Goal: Information Seeking & Learning: Find specific fact

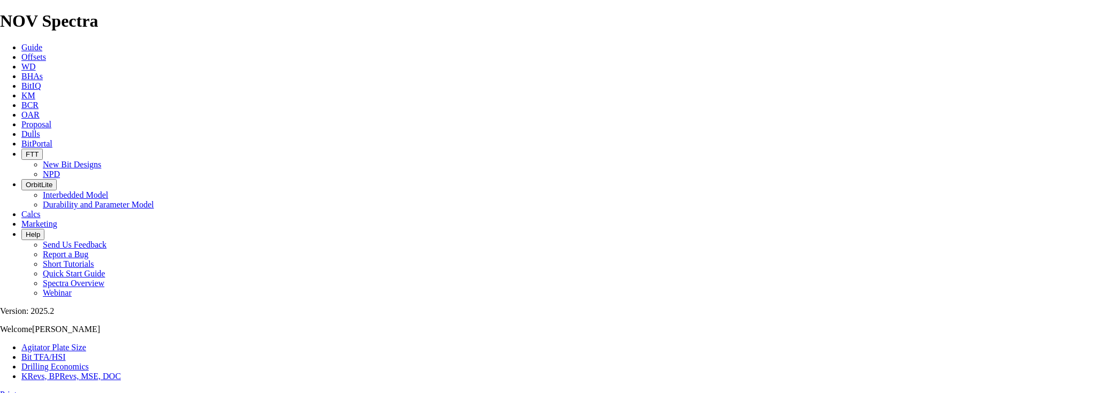
click at [46, 52] on link "Offsets" at bounding box center [33, 56] width 25 height 9
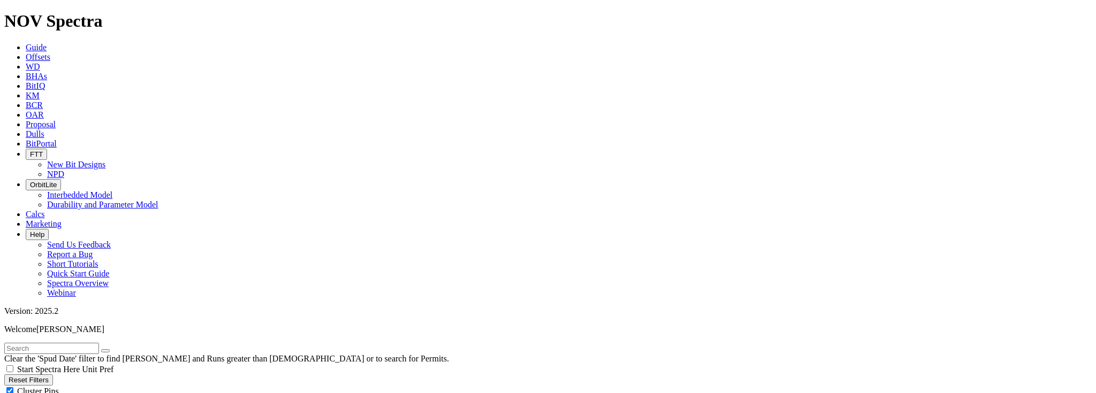
click at [65, 343] on input "text" at bounding box center [51, 348] width 95 height 11
click at [116, 351] on icon "submit" at bounding box center [116, 351] width 0 height 0
click at [64, 343] on input "a31449" at bounding box center [51, 348] width 95 height 11
drag, startPoint x: 64, startPoint y: 45, endPoint x: -4, endPoint y: 49, distance: 68.6
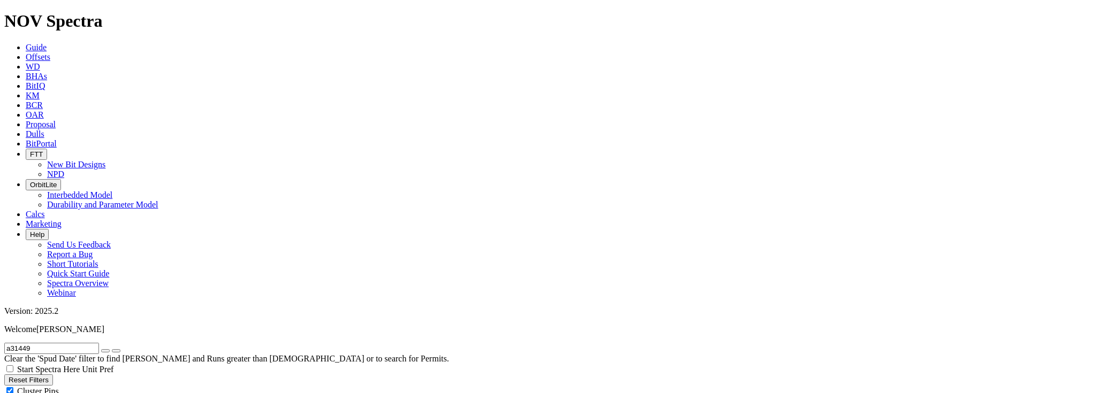
type input "bitterroot"
radio input "true"
radio input "false"
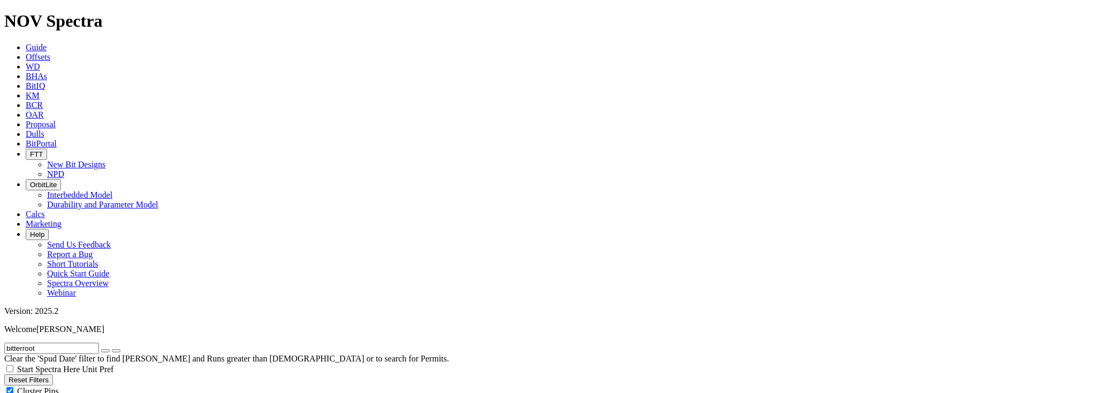
scroll to position [257, 0]
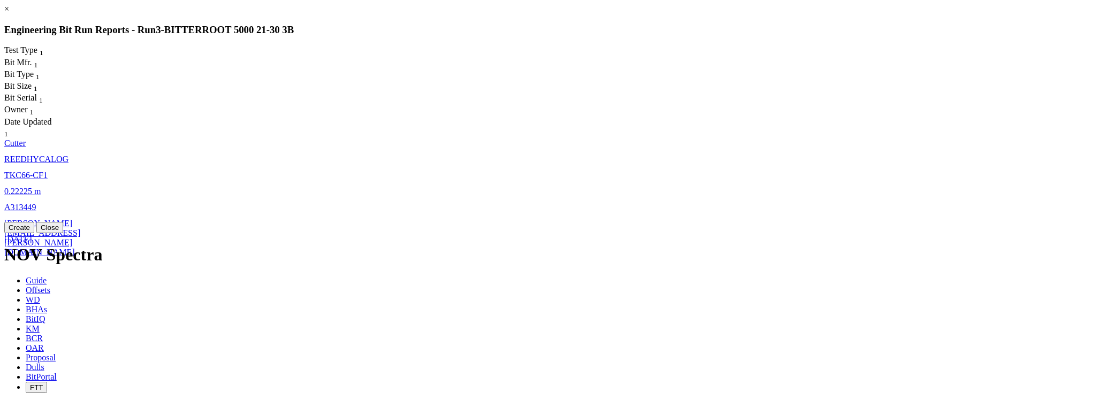
click at [36, 203] on link "A313449" at bounding box center [20, 207] width 32 height 9
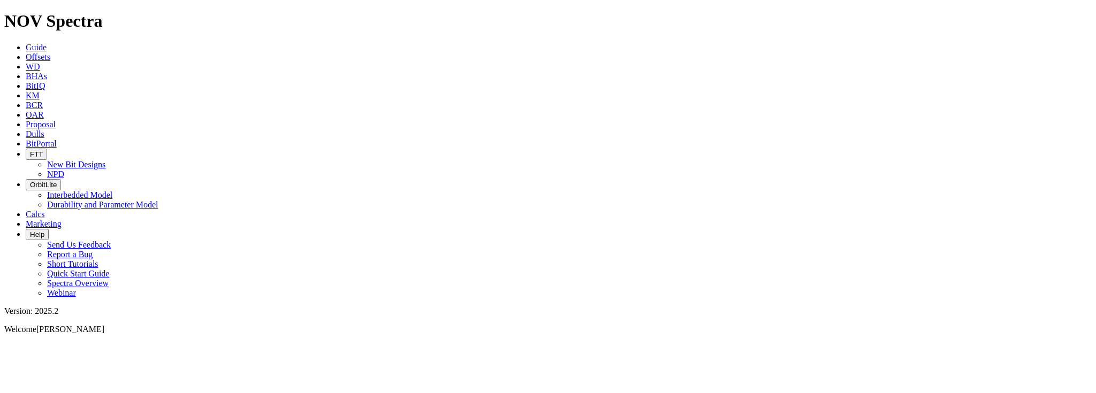
select select "Cutter"
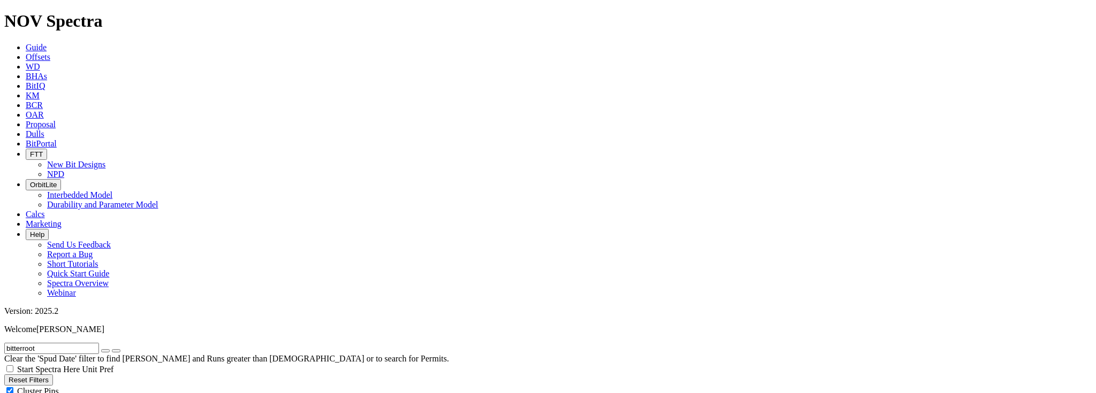
radio input "false"
radio input "true"
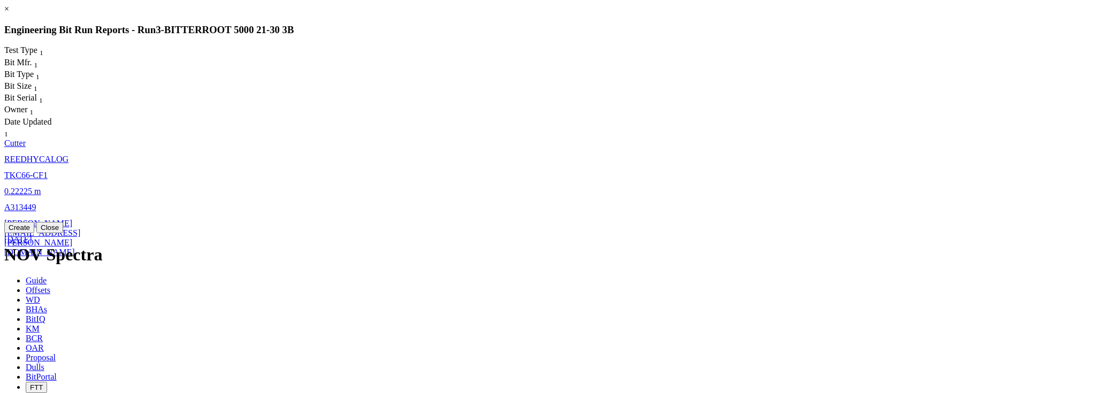
click at [80, 219] on span "david.gagnon@nov.com" at bounding box center [42, 238] width 76 height 38
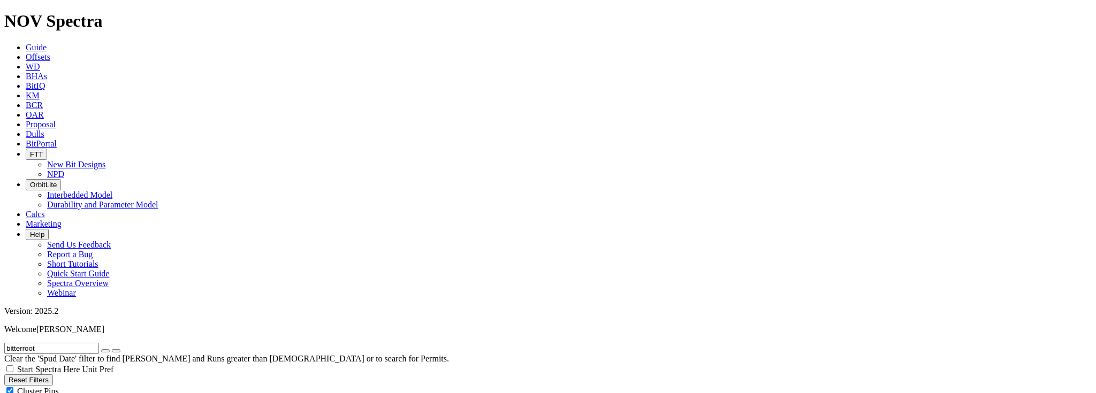
select select "Cutter"
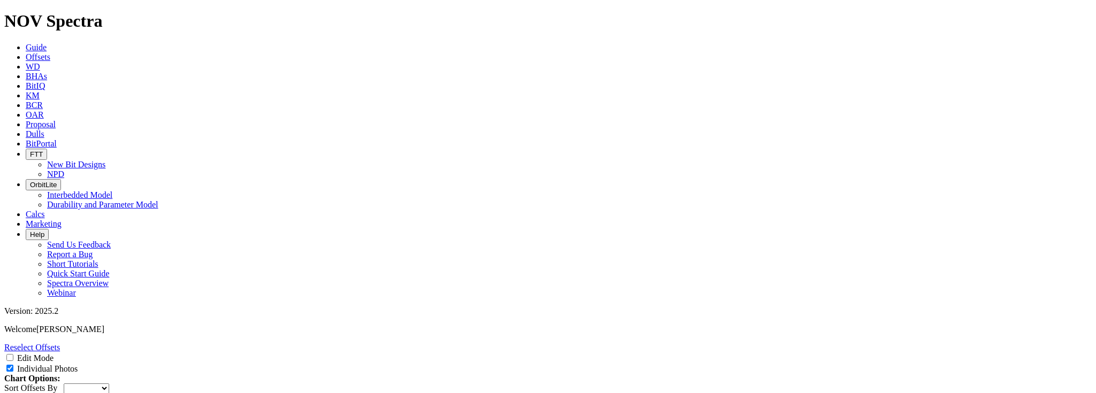
scroll to position [333, 0]
drag, startPoint x: 1086, startPoint y: 59, endPoint x: 1095, endPoint y: 66, distance: 11.0
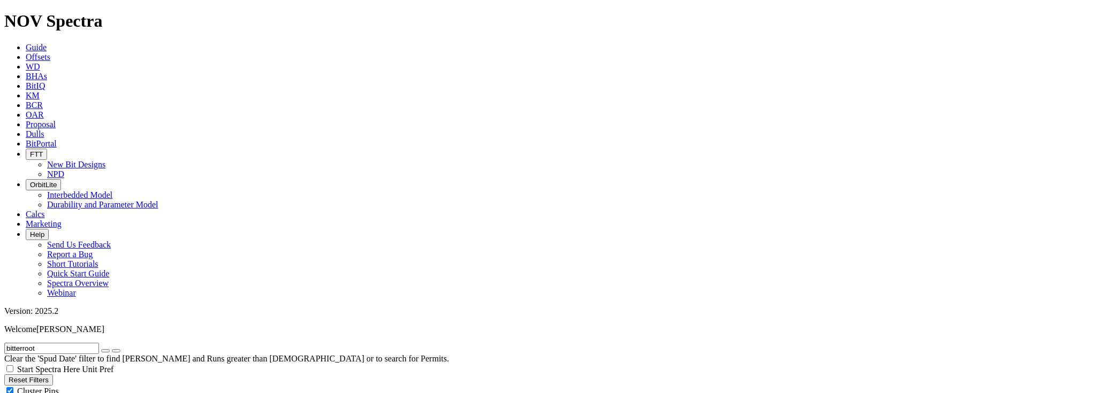
scroll to position [357, 0]
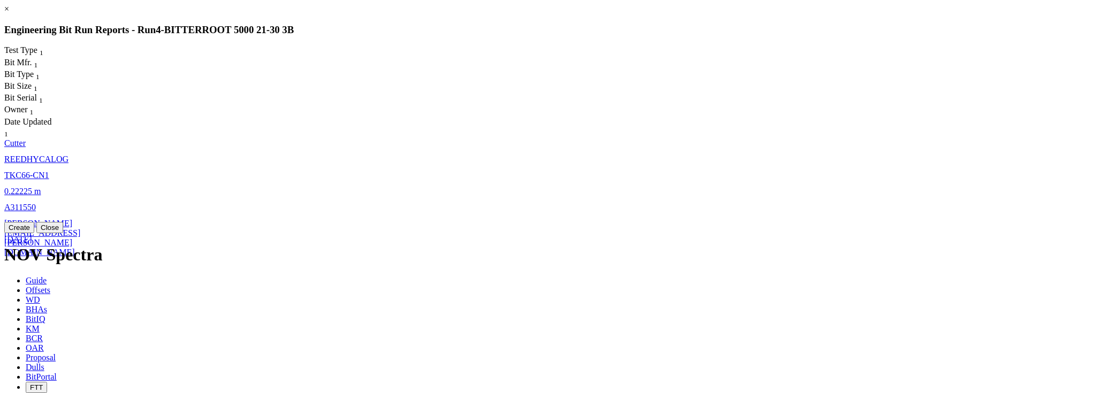
drag, startPoint x: 1093, startPoint y: 201, endPoint x: 1095, endPoint y: 221, distance: 19.9
click at [1091, 221] on div "× Engineering Bit Run Reports - Run 4 - BITTERROOT 5000 21-30 3B Test Type 1 Bi…" at bounding box center [547, 118] width 1087 height 229
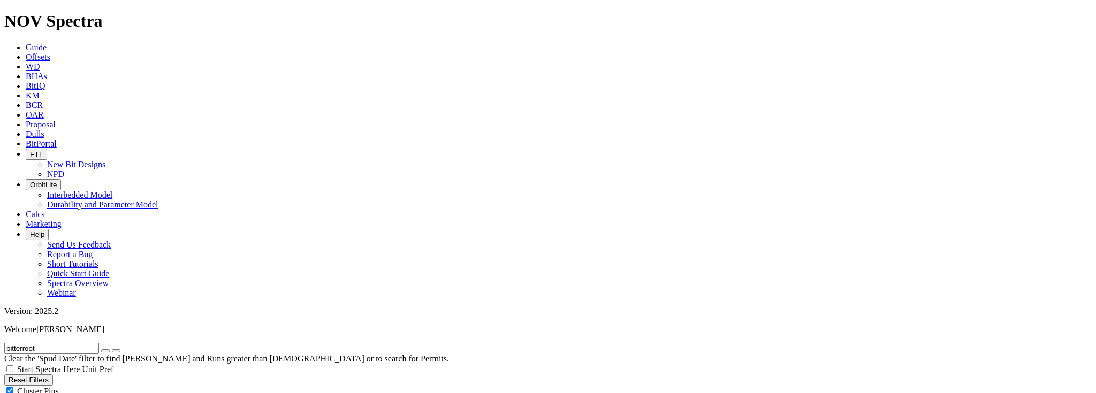
scroll to position [66, 0]
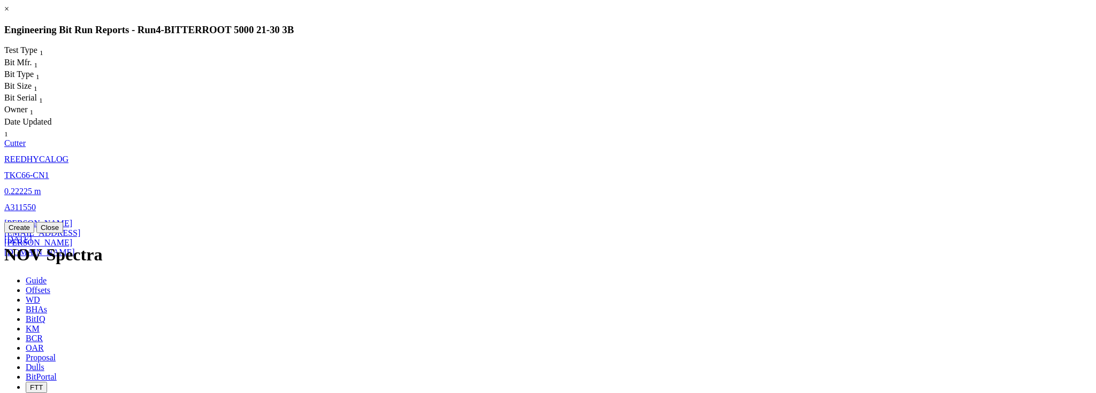
click at [49, 171] on span "TKC66-CN1" at bounding box center [26, 175] width 45 height 9
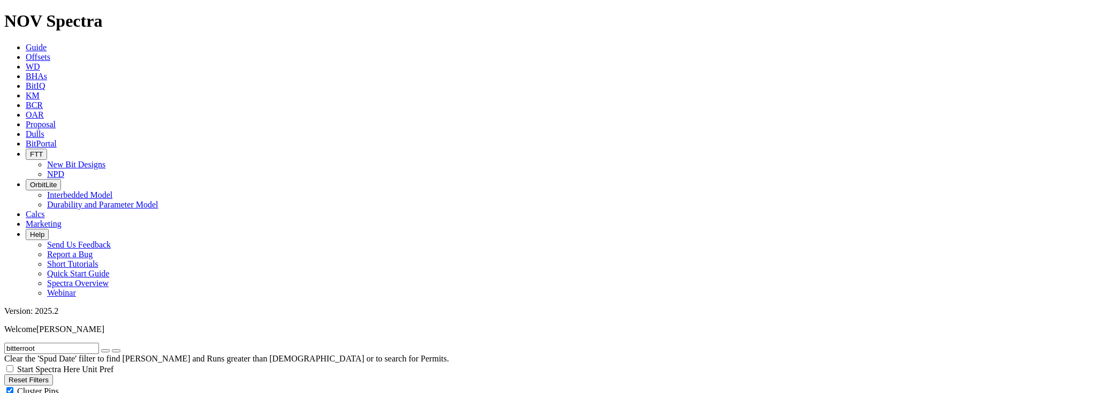
select select "Cutter"
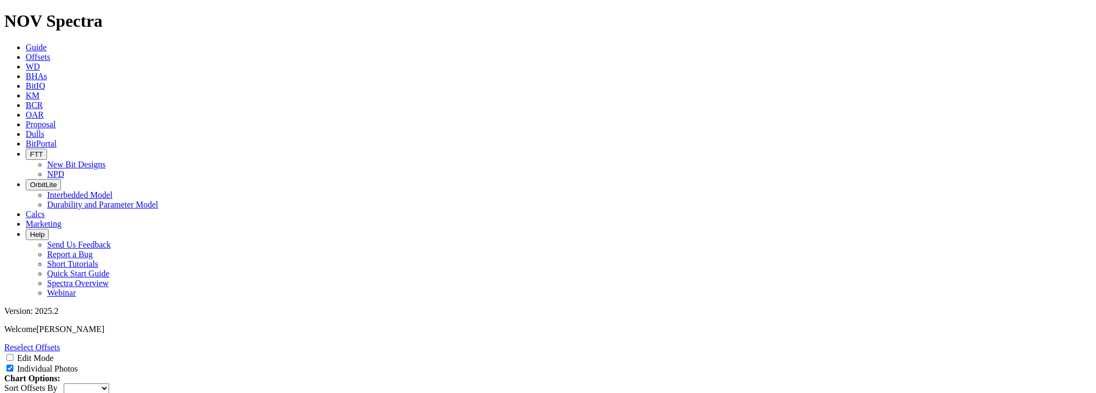
scroll to position [556, 0]
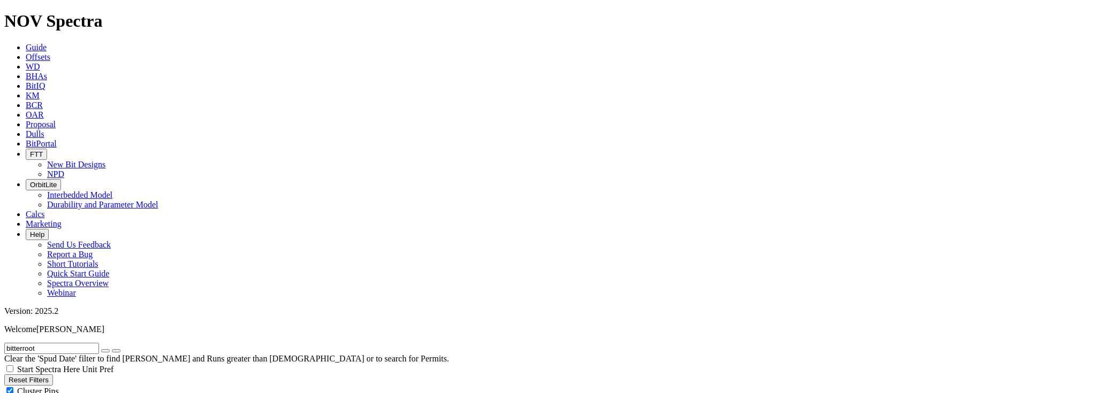
scroll to position [357, 0]
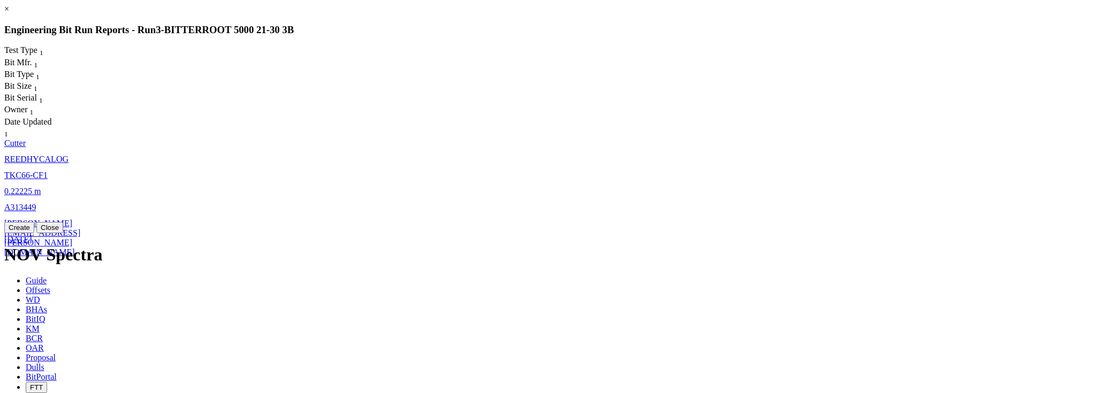
click at [9, 13] on link "×" at bounding box center [6, 8] width 5 height 9
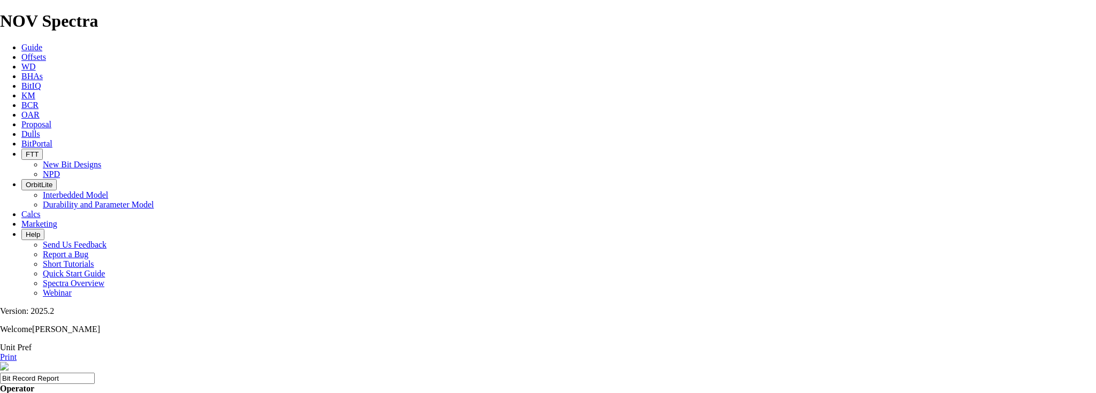
scroll to position [43, 0]
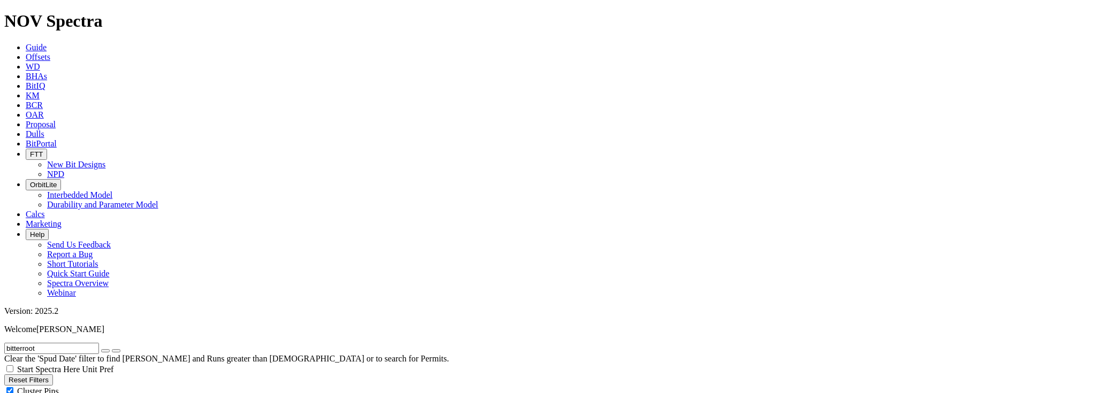
scroll to position [315, 0]
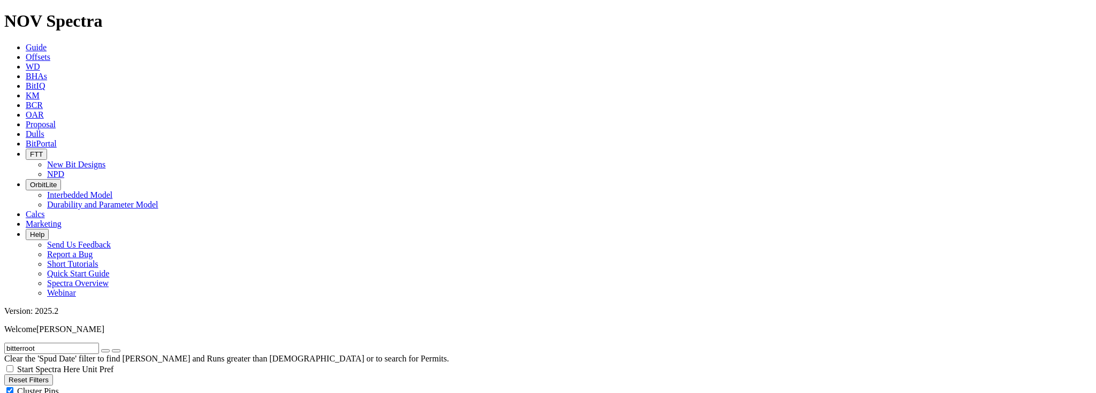
scroll to position [67, 0]
drag, startPoint x: 1001, startPoint y: 155, endPoint x: 1056, endPoint y: 275, distance: 131.9
drag, startPoint x: 1022, startPoint y: 133, endPoint x: 1040, endPoint y: 227, distance: 95.8
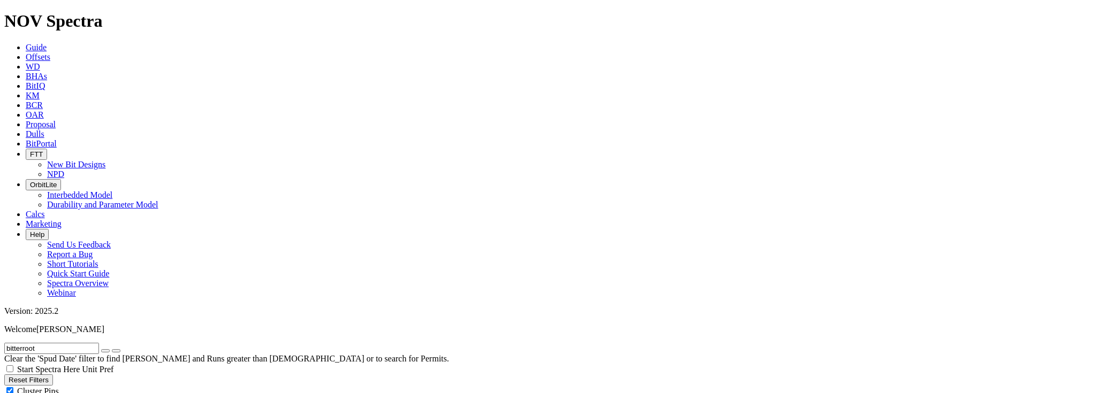
drag, startPoint x: 1033, startPoint y: 150, endPoint x: 1060, endPoint y: 291, distance: 143.1
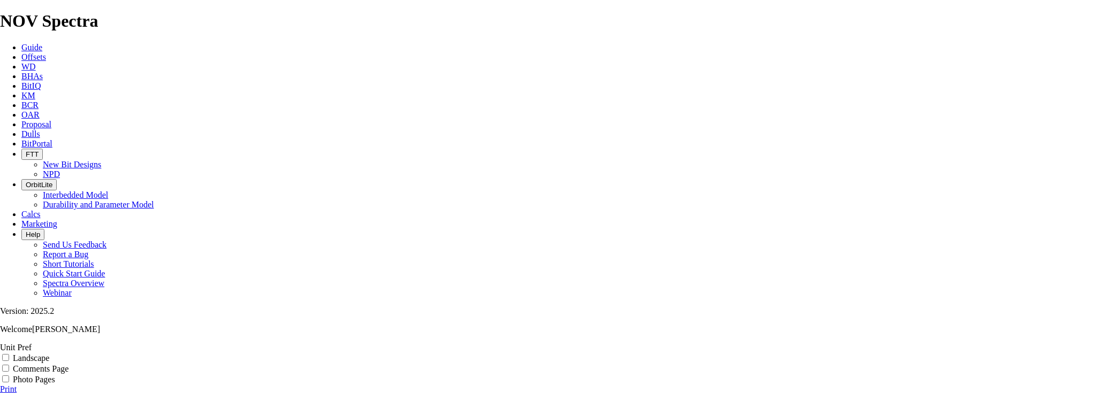
scroll to position [224, 0]
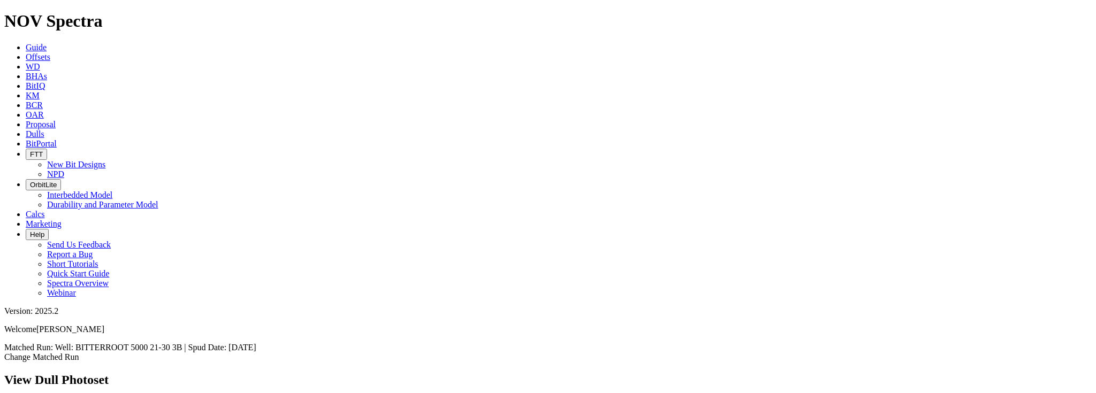
scroll to position [1361, 0]
